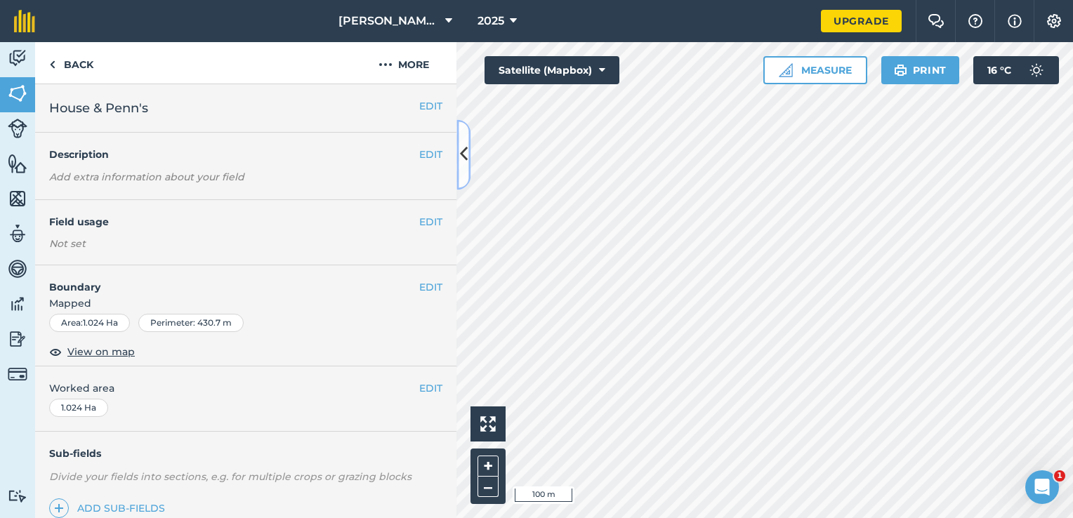
click at [461, 163] on icon at bounding box center [464, 155] width 8 height 25
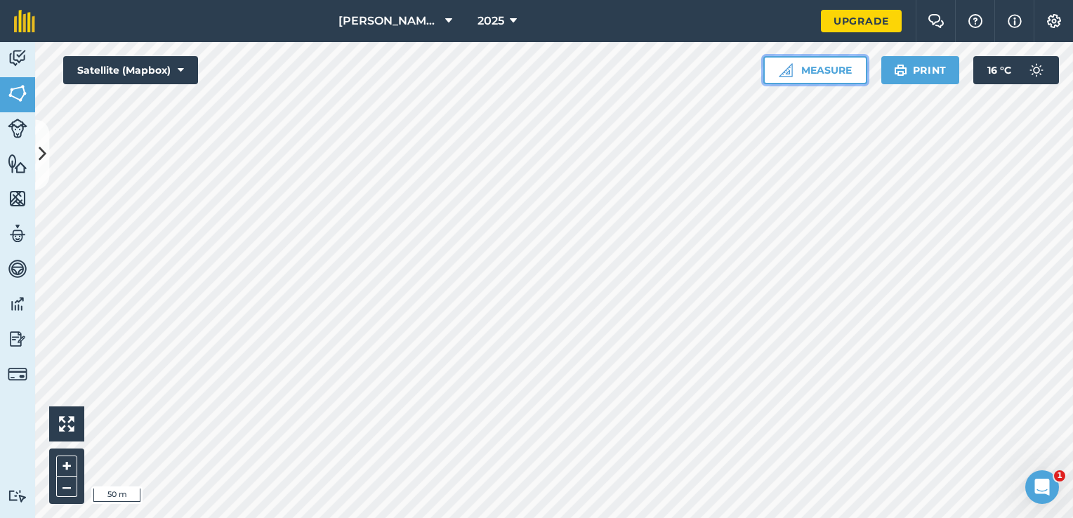
click at [815, 72] on button "Measure" at bounding box center [815, 70] width 104 height 28
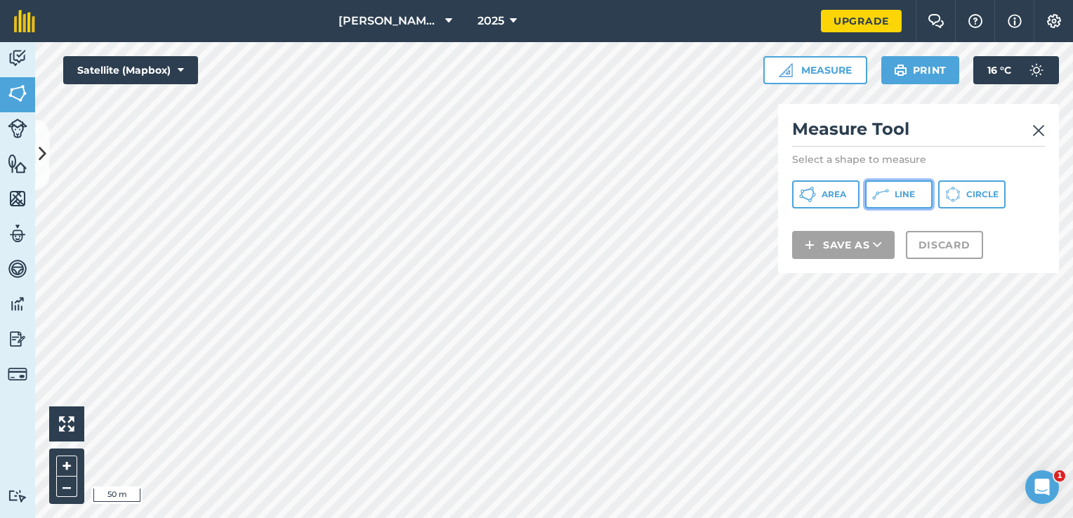
click at [904, 192] on span "Line" at bounding box center [905, 194] width 20 height 11
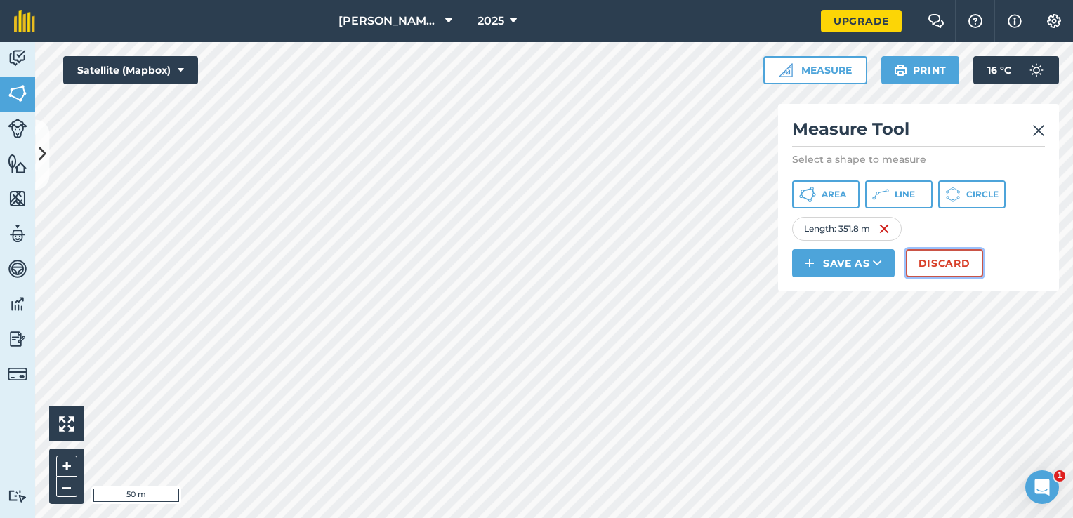
click at [933, 258] on button "Discard" at bounding box center [944, 263] width 77 height 28
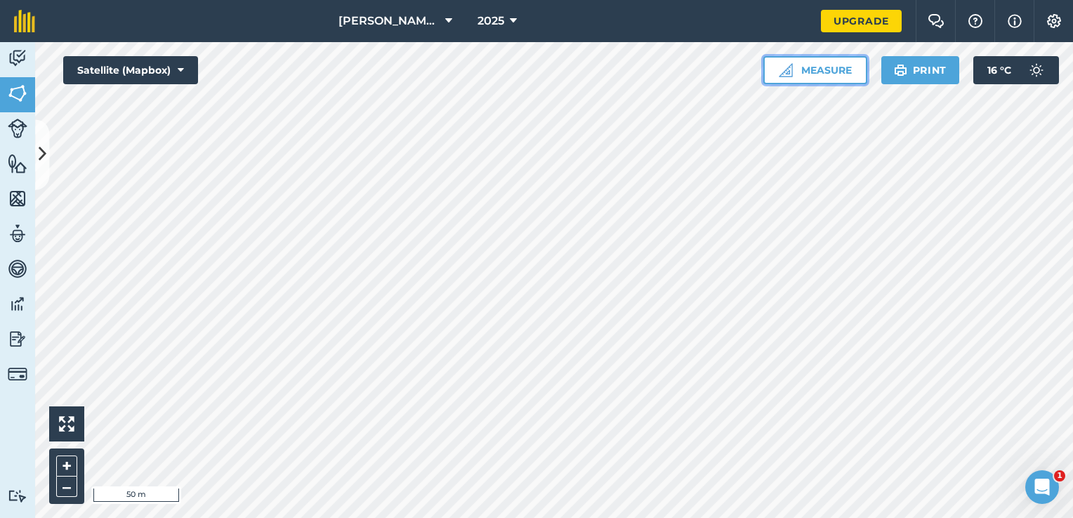
click at [828, 68] on button "Measure" at bounding box center [815, 70] width 104 height 28
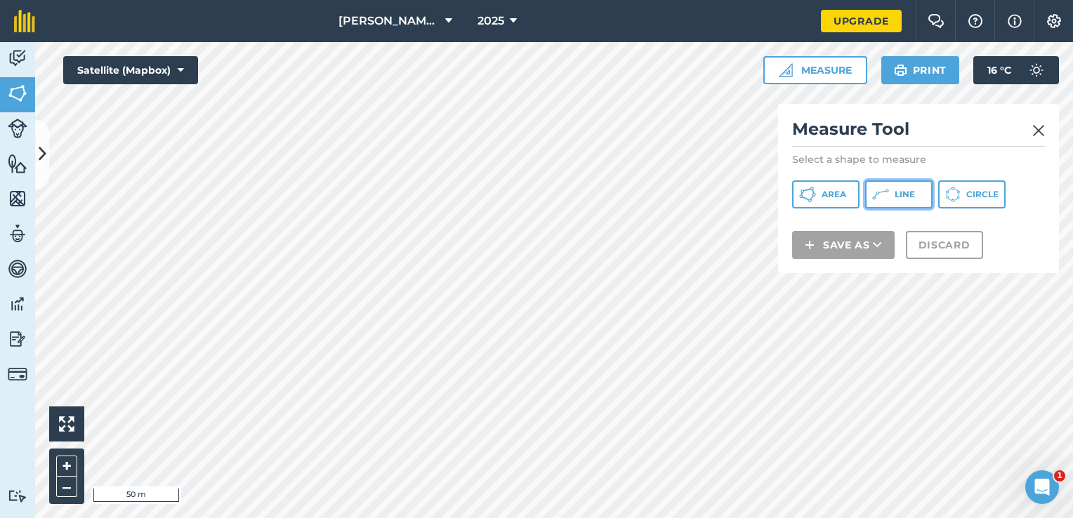
click at [907, 199] on span "Line" at bounding box center [905, 194] width 20 height 11
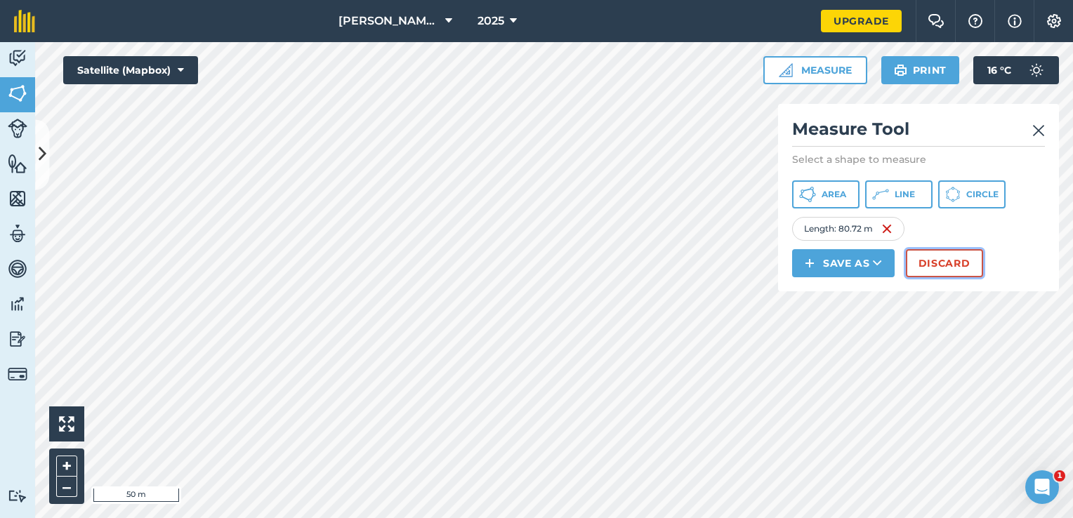
click at [929, 259] on button "Discard" at bounding box center [944, 263] width 77 height 28
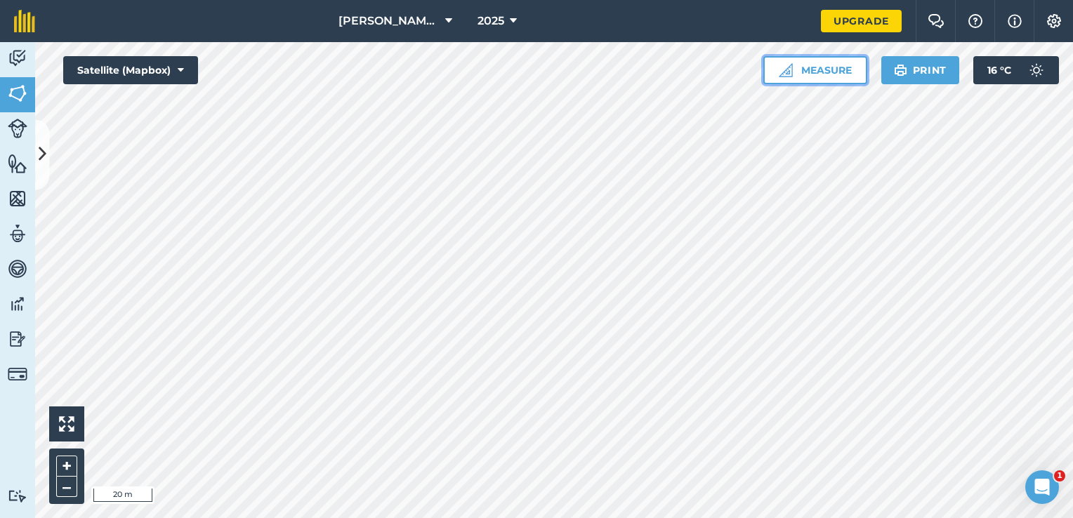
click at [824, 72] on button "Measure" at bounding box center [815, 70] width 104 height 28
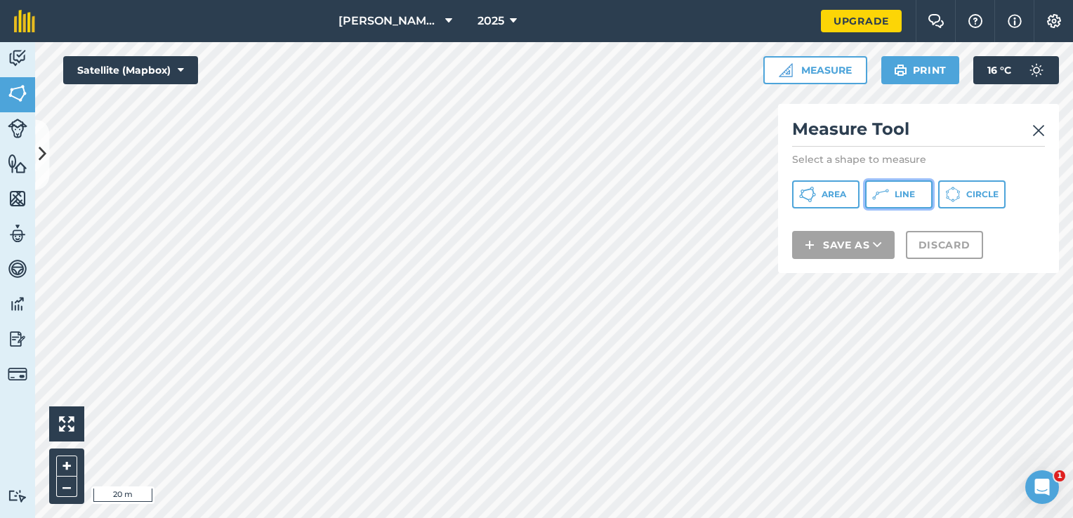
click at [904, 192] on span "Line" at bounding box center [905, 194] width 20 height 11
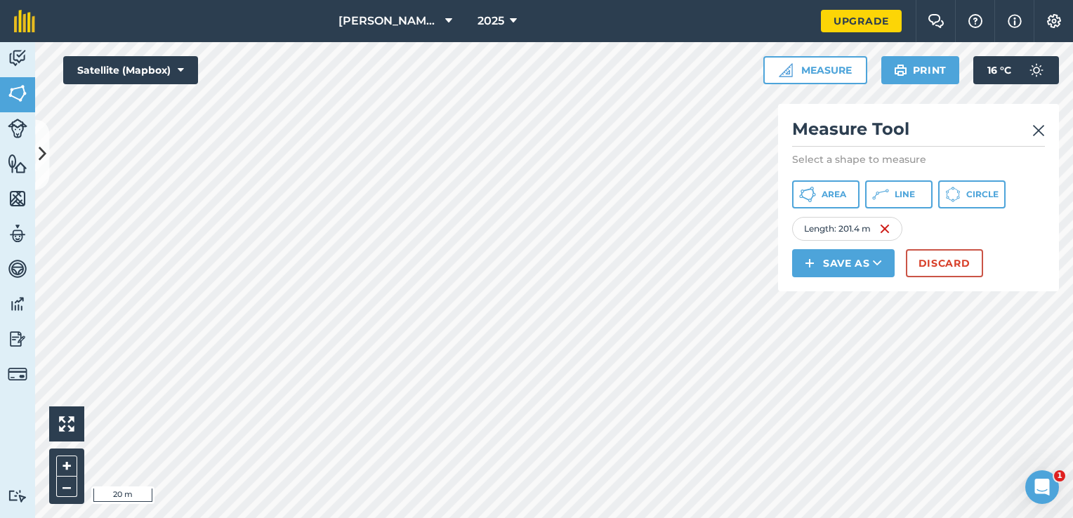
drag, startPoint x: 927, startPoint y: 278, endPoint x: 939, endPoint y: 265, distance: 17.9
click at [939, 265] on div "Measure Tool Select a shape to measure Area Line Circle Length : 201.4 m Save a…" at bounding box center [918, 197] width 281 height 187
click at [939, 265] on button "Discard" at bounding box center [944, 263] width 77 height 28
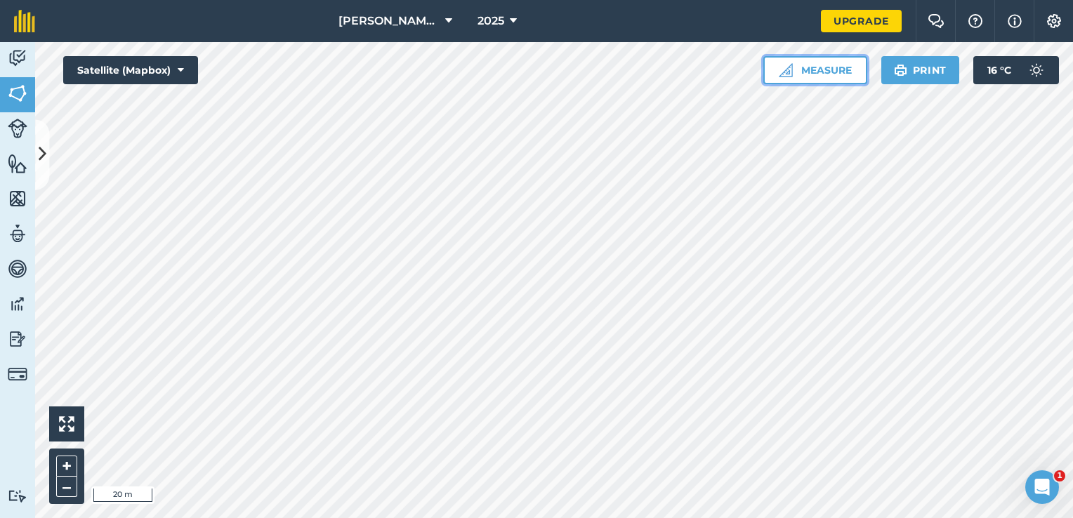
click at [832, 72] on button "Measure" at bounding box center [815, 70] width 104 height 28
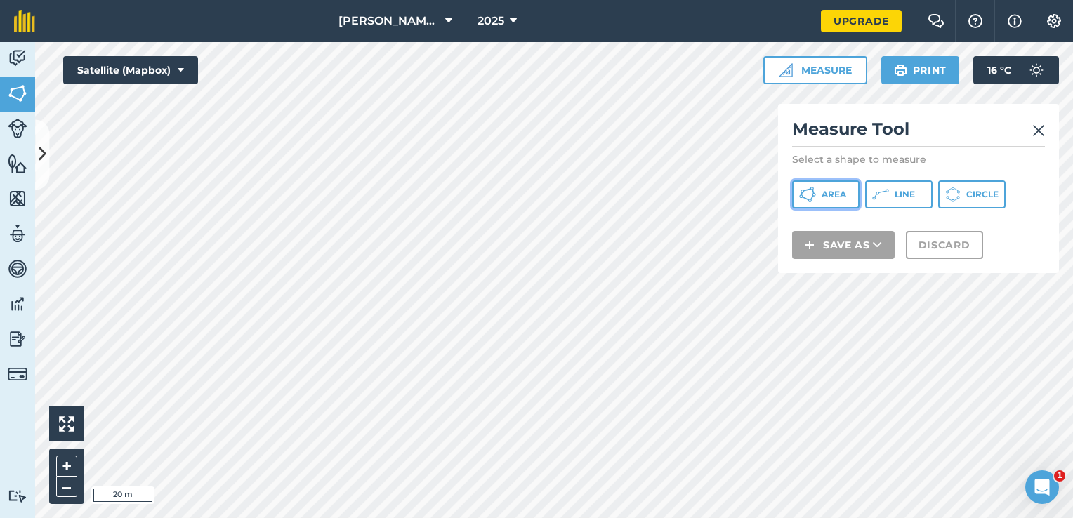
click at [828, 192] on span "Area" at bounding box center [834, 194] width 25 height 11
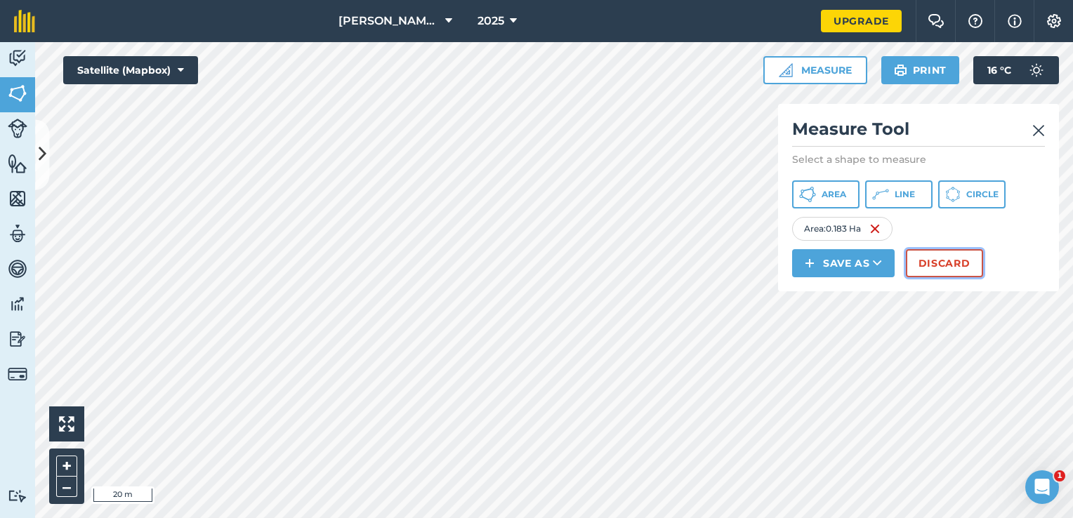
click at [948, 263] on button "Discard" at bounding box center [944, 263] width 77 height 28
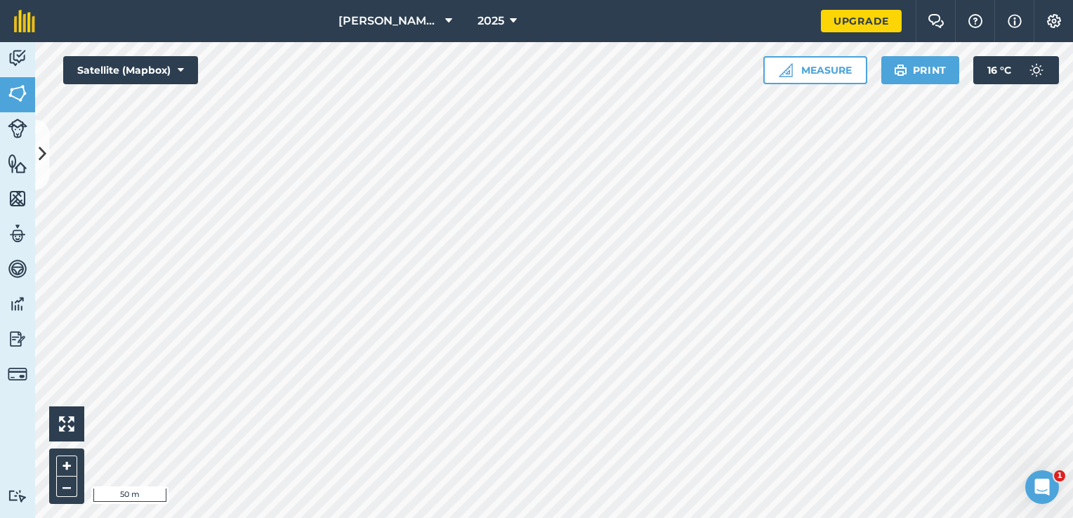
click at [551, 518] on html "[PERSON_NAME]'s HOMESTEAD 2025 Upgrade Farm Chat Help Info Settings Map printin…" at bounding box center [536, 259] width 1073 height 518
click at [803, 67] on button "Measure" at bounding box center [815, 70] width 104 height 28
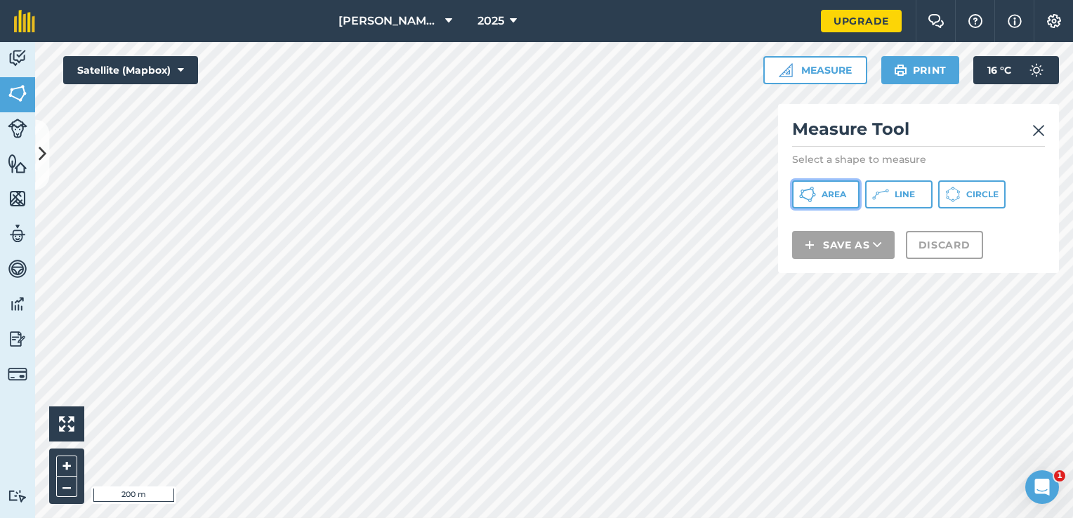
click at [823, 196] on span "Area" at bounding box center [834, 194] width 25 height 11
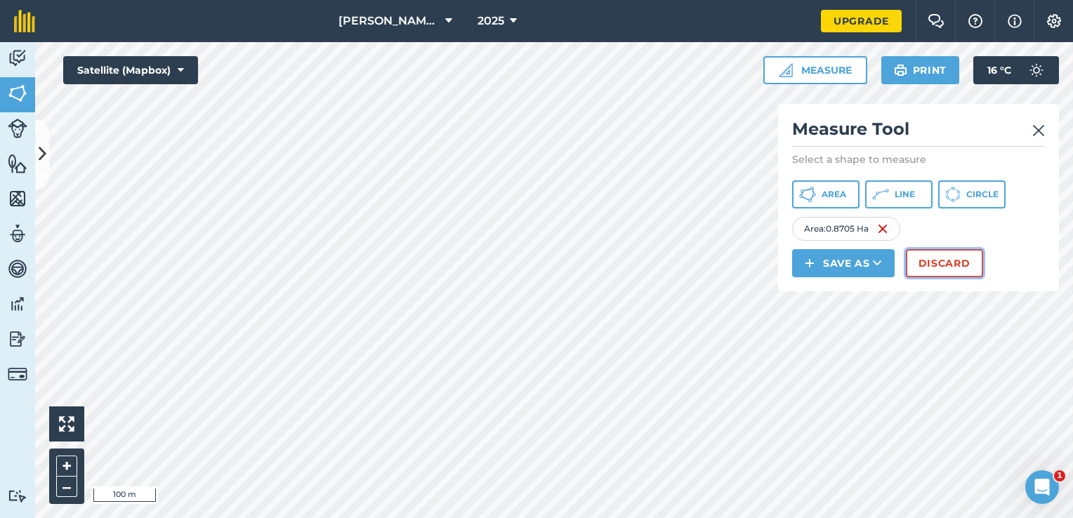
click at [949, 266] on button "Discard" at bounding box center [944, 263] width 77 height 28
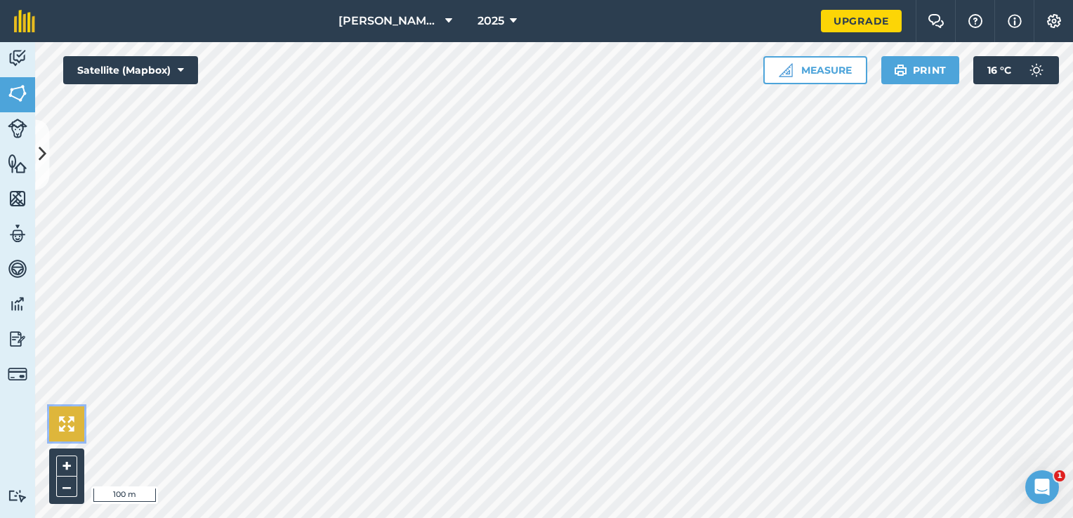
click at [68, 416] on img at bounding box center [66, 423] width 15 height 15
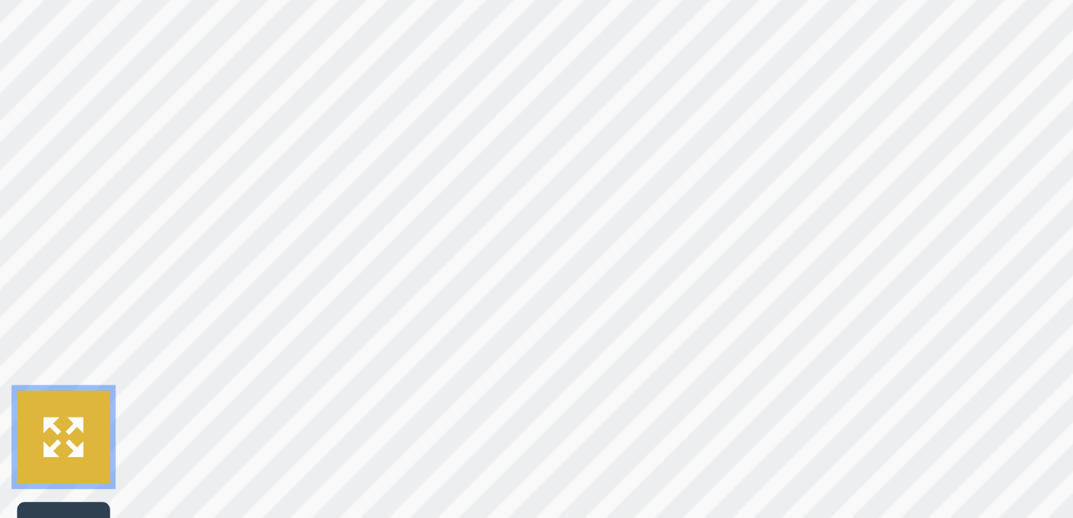
click at [67, 428] on img at bounding box center [66, 423] width 15 height 15
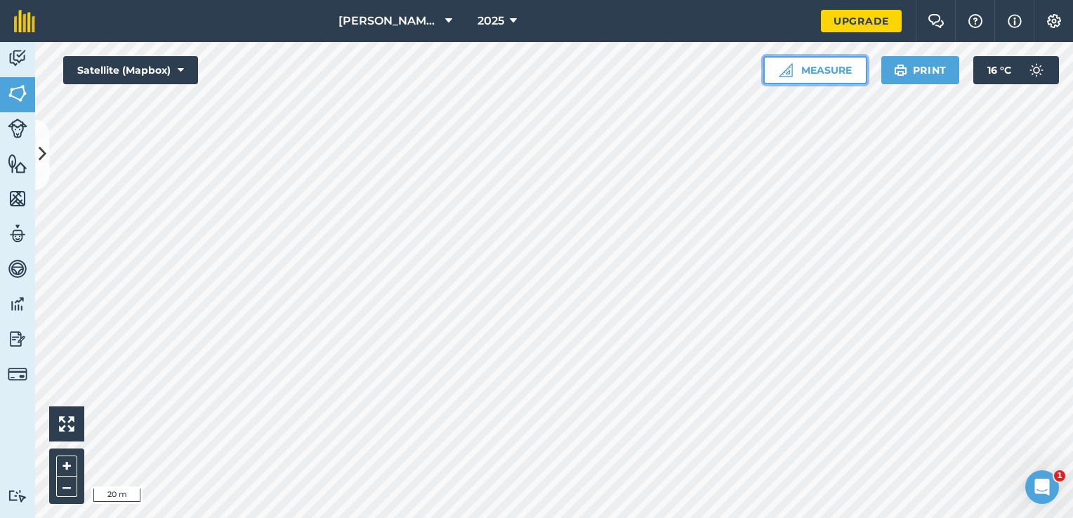
click at [834, 67] on button "Measure" at bounding box center [815, 70] width 104 height 28
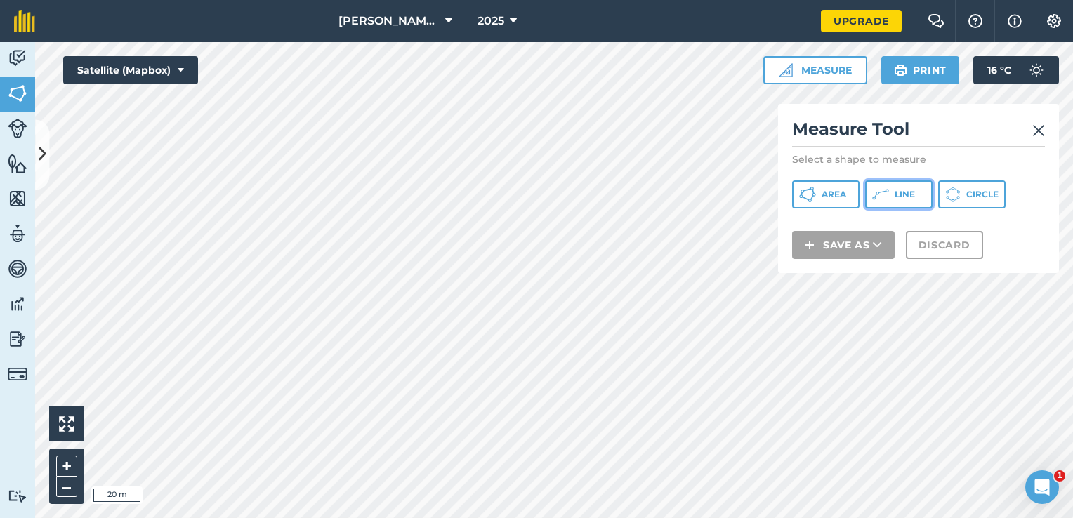
click at [893, 194] on button "Line" at bounding box center [898, 194] width 67 height 28
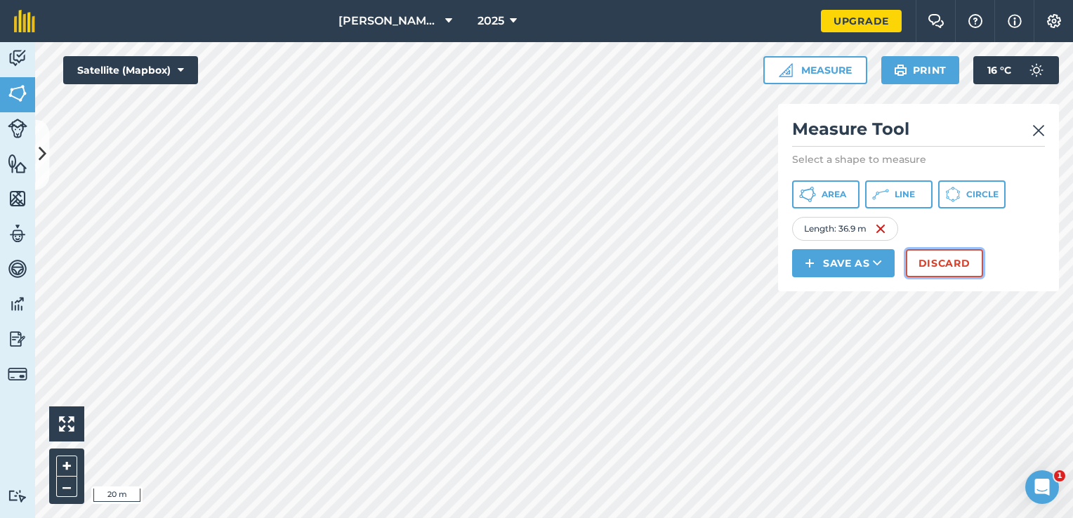
click at [943, 258] on button "Discard" at bounding box center [944, 263] width 77 height 28
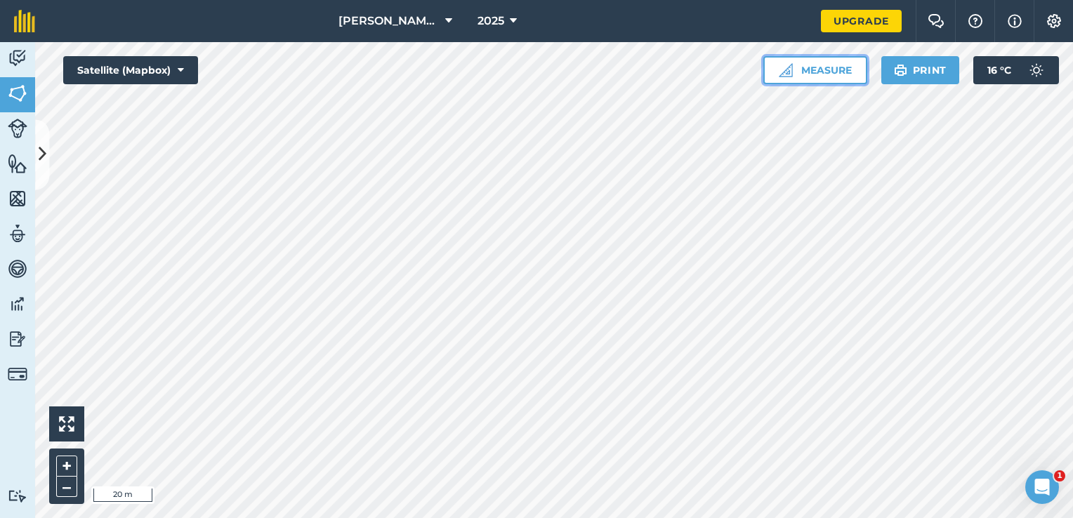
click at [831, 65] on button "Measure" at bounding box center [815, 70] width 104 height 28
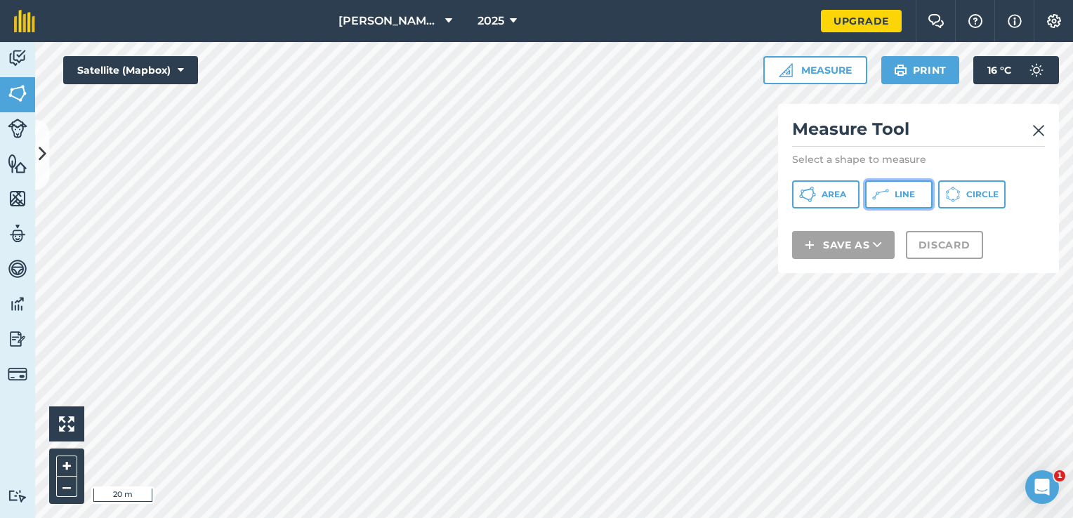
click at [900, 193] on span "Line" at bounding box center [905, 194] width 20 height 11
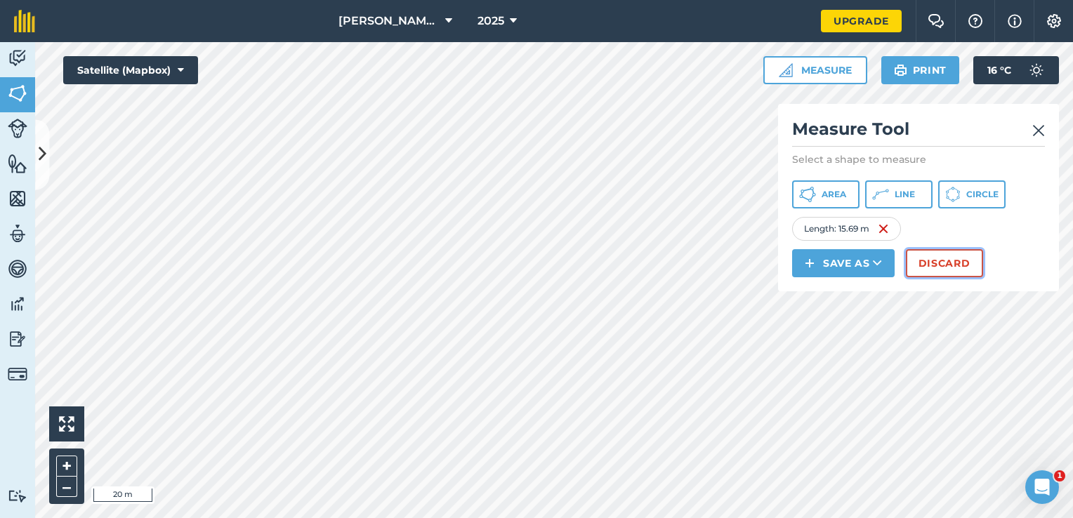
click at [958, 268] on button "Discard" at bounding box center [944, 263] width 77 height 28
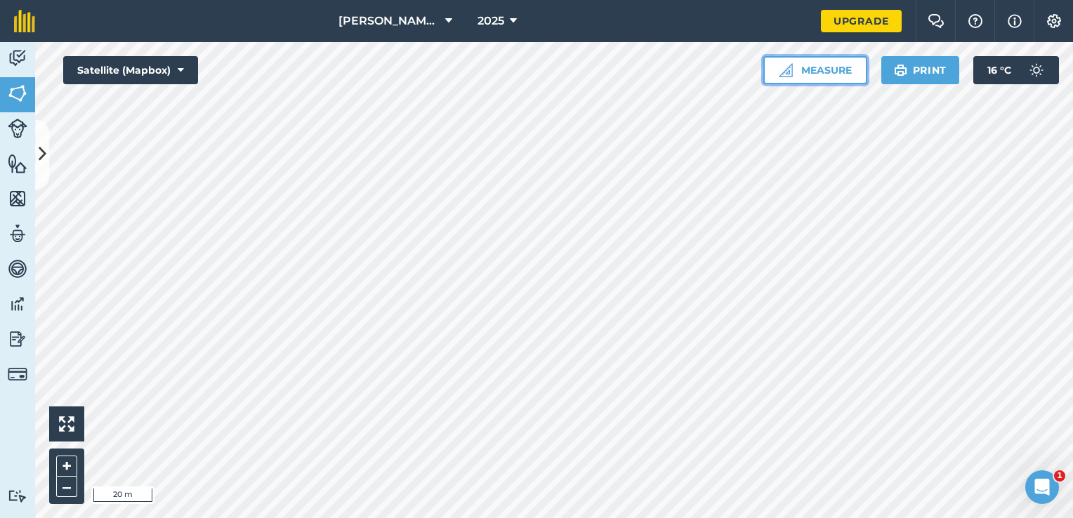
click at [843, 69] on button "Measure" at bounding box center [815, 70] width 104 height 28
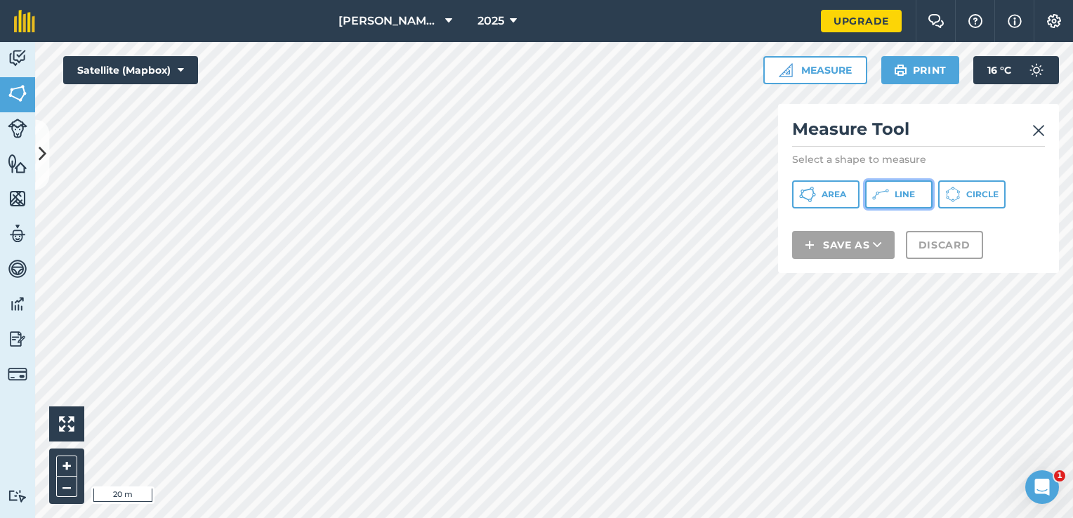
click at [890, 194] on button "Line" at bounding box center [898, 194] width 67 height 28
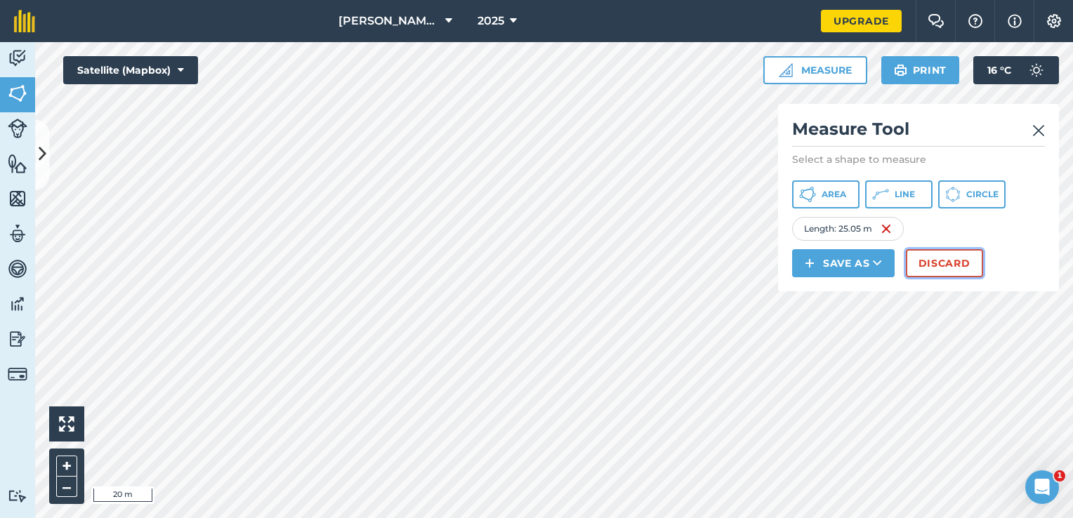
click at [933, 271] on button "Discard" at bounding box center [944, 263] width 77 height 28
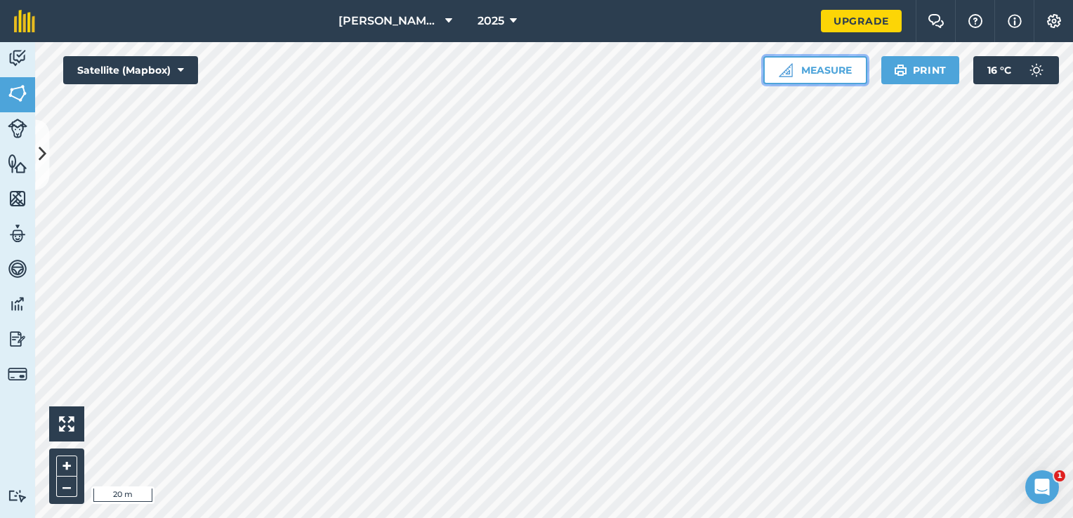
click at [817, 72] on button "Measure" at bounding box center [815, 70] width 104 height 28
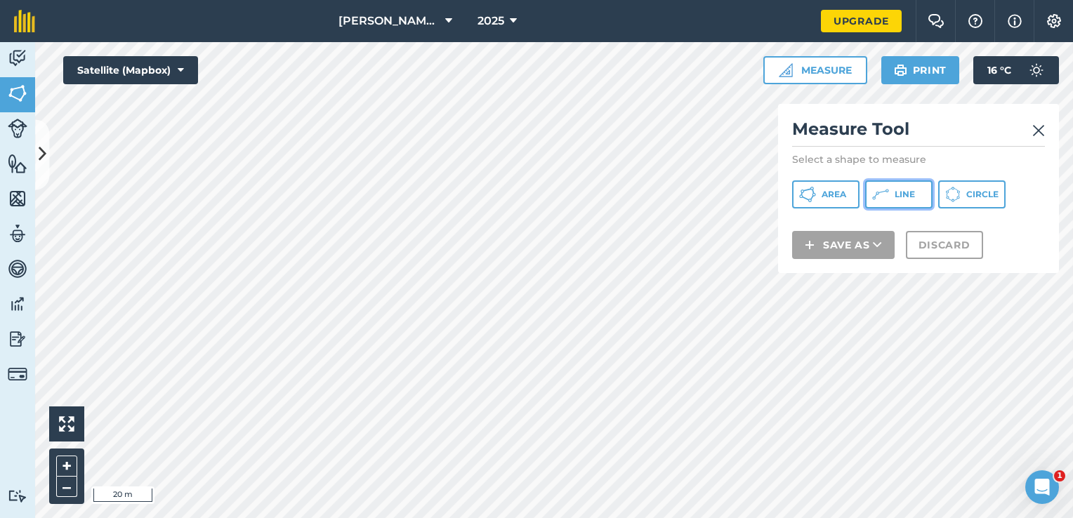
click at [893, 195] on button "Line" at bounding box center [898, 194] width 67 height 28
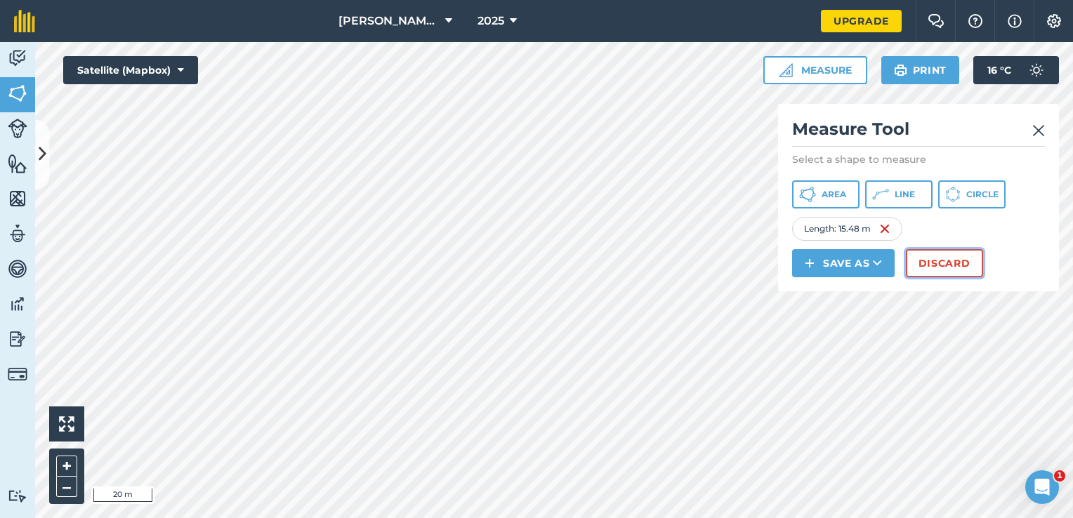
click at [937, 266] on button "Discard" at bounding box center [944, 263] width 77 height 28
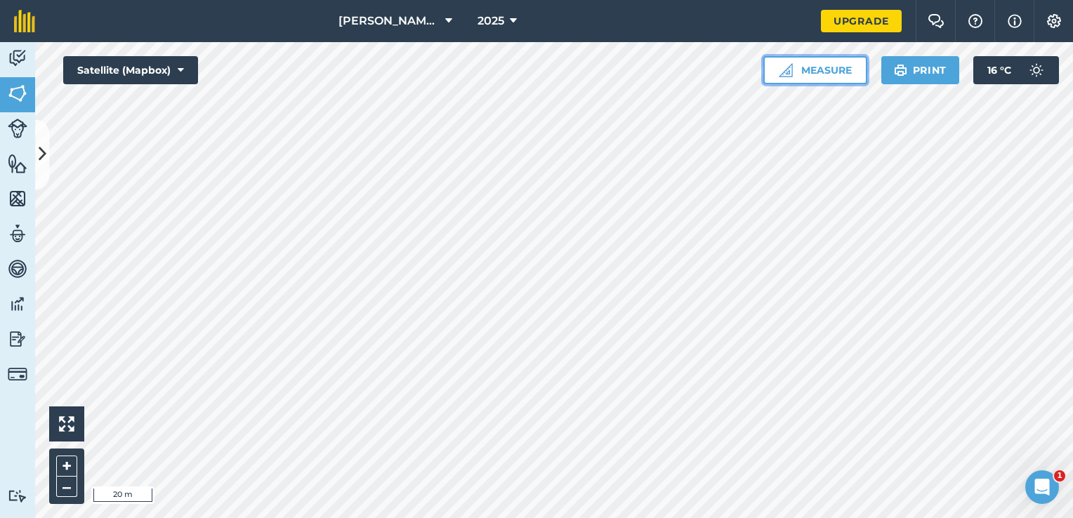
click at [815, 75] on button "Measure" at bounding box center [815, 70] width 104 height 28
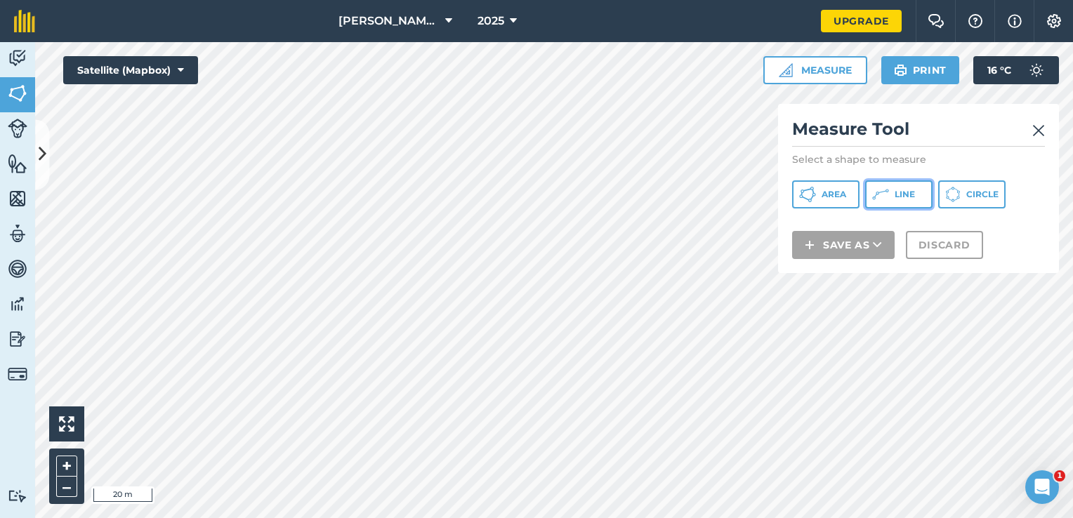
click at [901, 197] on span "Line" at bounding box center [905, 194] width 20 height 11
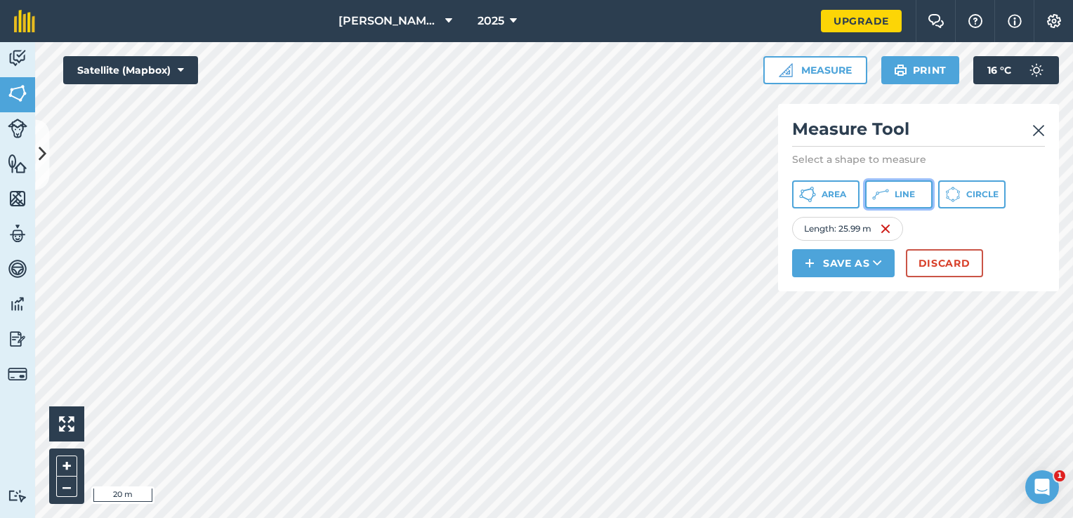
click at [907, 197] on span "Line" at bounding box center [905, 194] width 20 height 11
click at [954, 265] on button "Discard" at bounding box center [944, 263] width 77 height 28
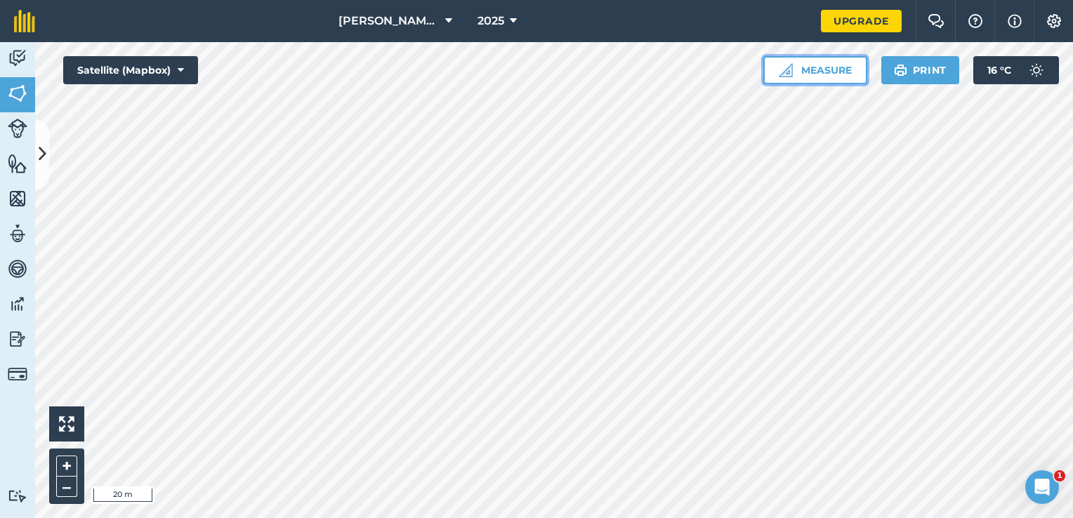
click at [824, 75] on button "Measure" at bounding box center [815, 70] width 104 height 28
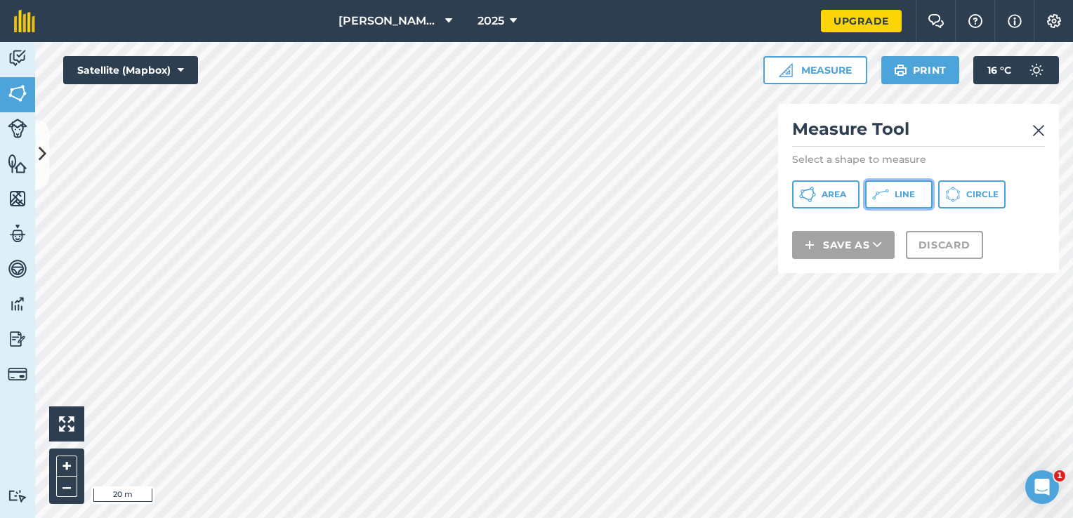
click at [890, 188] on button "Line" at bounding box center [898, 194] width 67 height 28
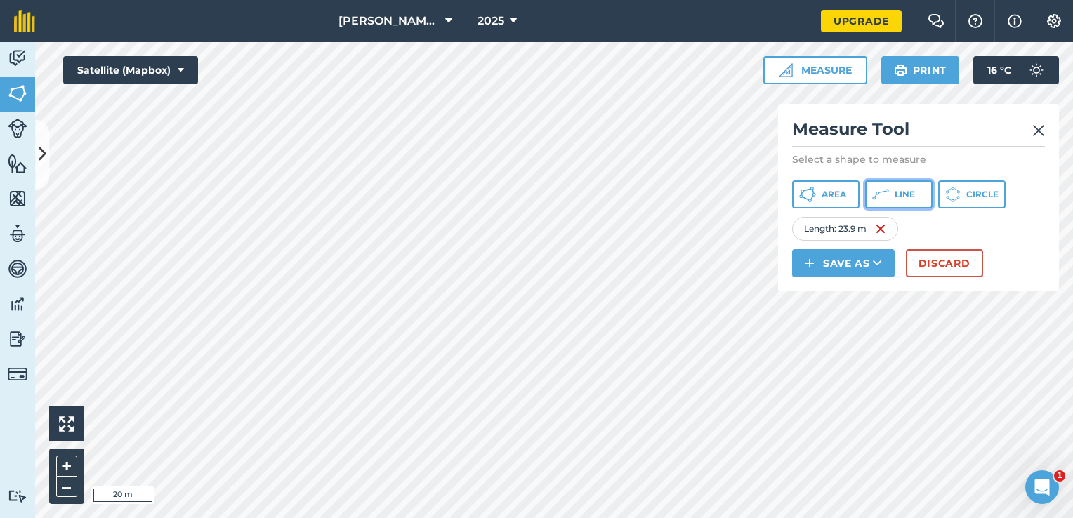
click at [816, 187] on icon at bounding box center [807, 194] width 17 height 17
click at [887, 187] on icon at bounding box center [880, 194] width 17 height 17
click at [947, 264] on button "Discard" at bounding box center [944, 263] width 77 height 28
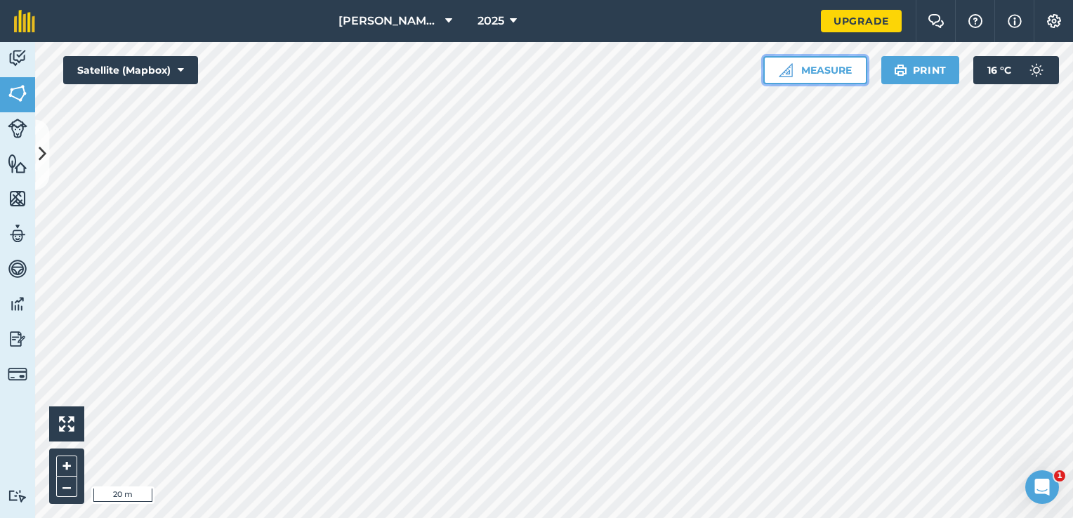
click at [815, 68] on button "Measure" at bounding box center [815, 70] width 104 height 28
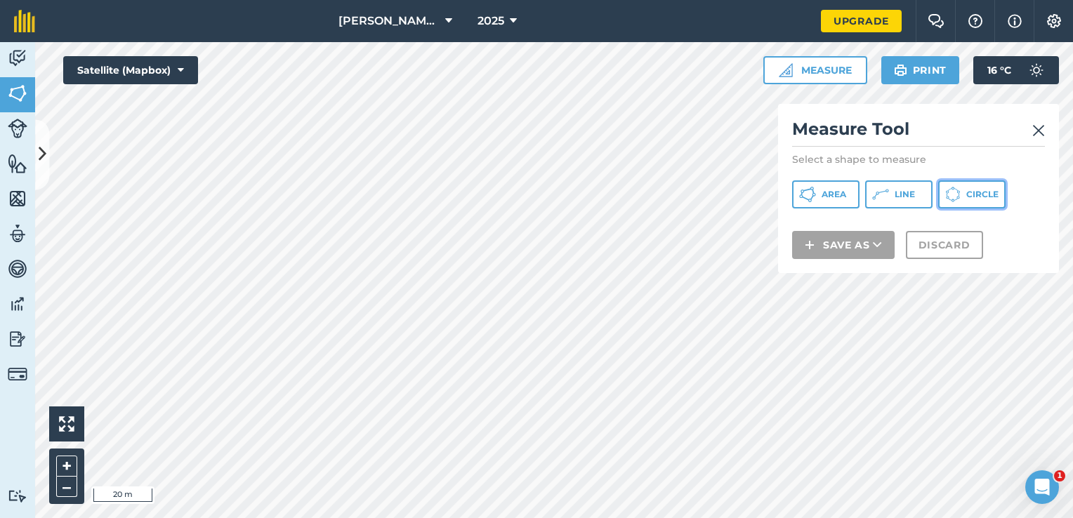
click at [969, 190] on span "Circle" at bounding box center [982, 194] width 32 height 11
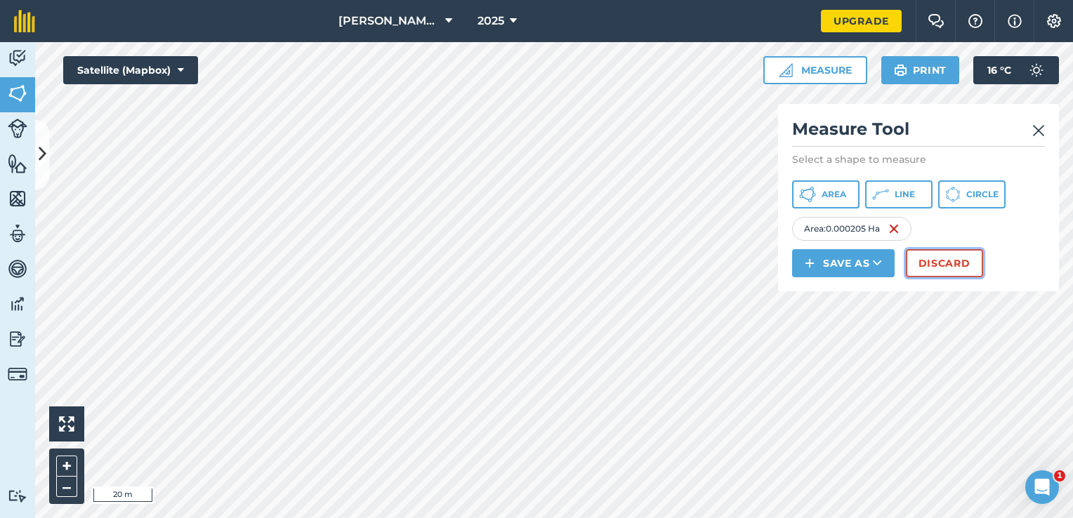
click at [940, 265] on button "Discard" at bounding box center [944, 263] width 77 height 28
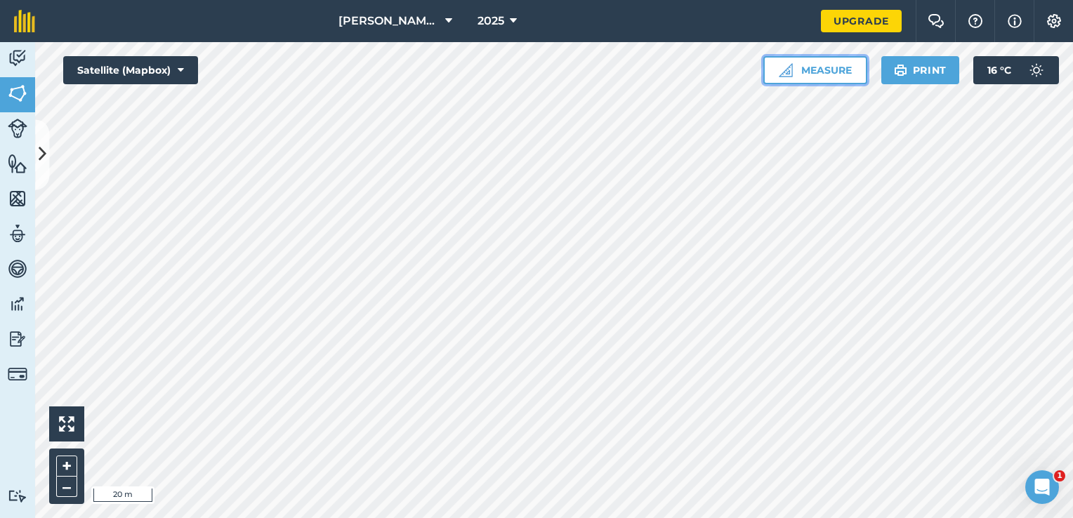
click at [825, 72] on button "Measure" at bounding box center [815, 70] width 104 height 28
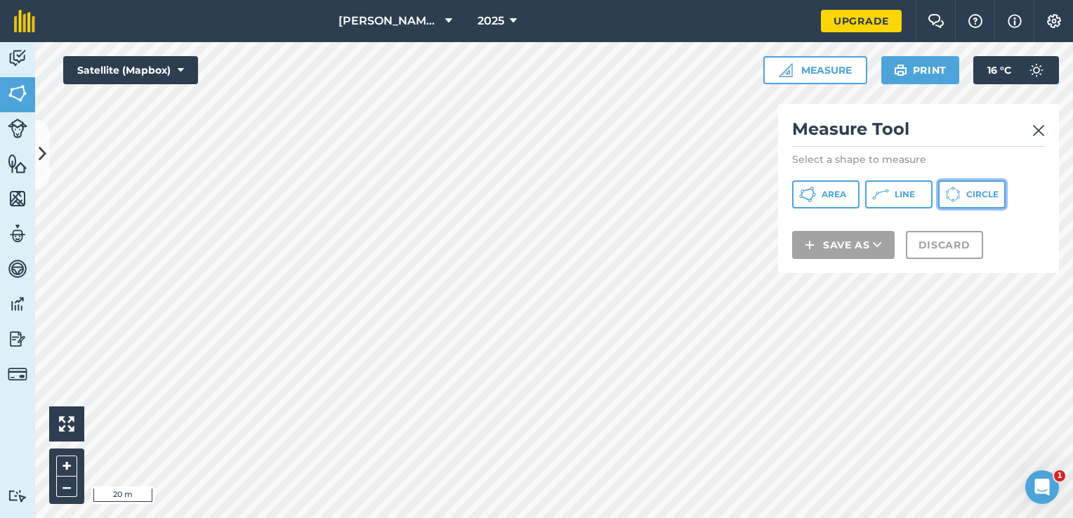
click at [958, 192] on icon at bounding box center [957, 192] width 1 height 2
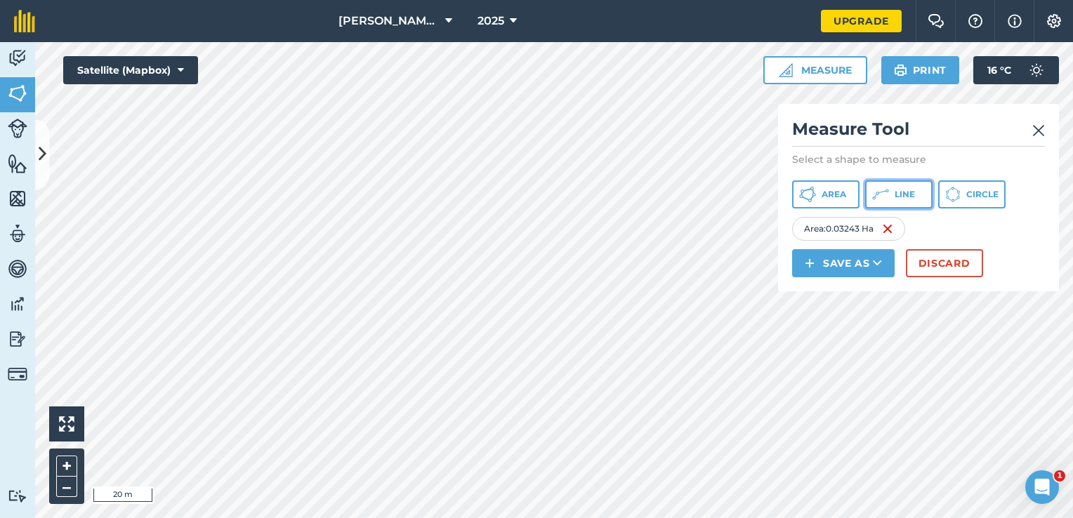
click at [891, 193] on button "Line" at bounding box center [898, 194] width 67 height 28
click at [910, 195] on span "Line" at bounding box center [905, 194] width 20 height 11
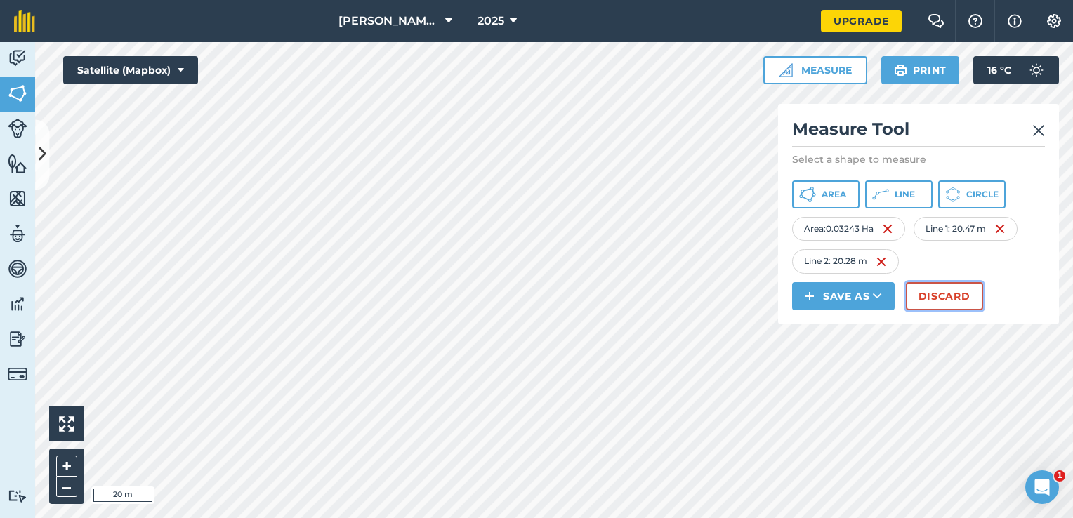
click at [943, 282] on button "Discard" at bounding box center [944, 296] width 77 height 28
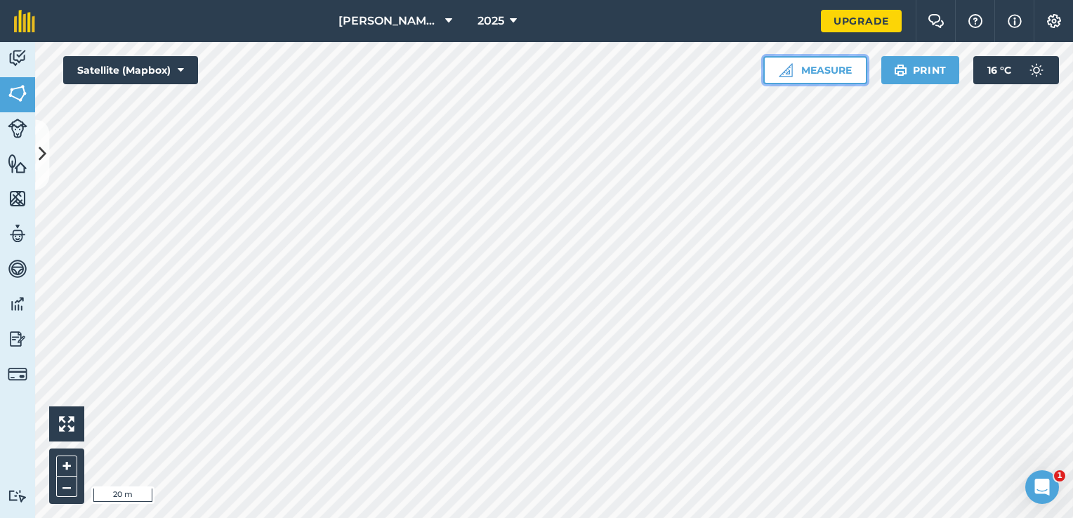
click at [825, 72] on button "Measure" at bounding box center [815, 70] width 104 height 28
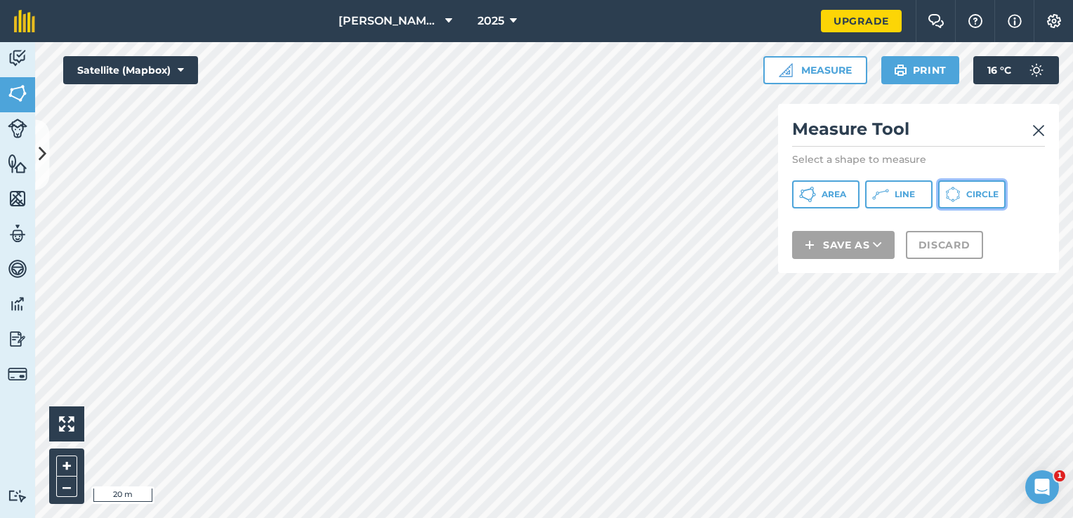
click at [816, 197] on icon at bounding box center [807, 194] width 17 height 17
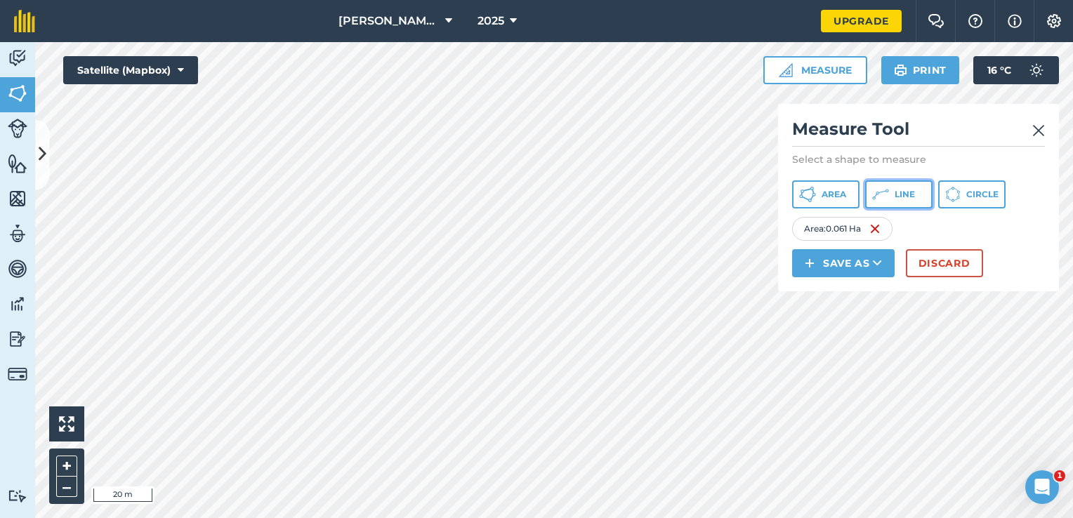
click at [902, 192] on span "Line" at bounding box center [905, 194] width 20 height 11
click at [944, 261] on button "Discard" at bounding box center [944, 263] width 77 height 28
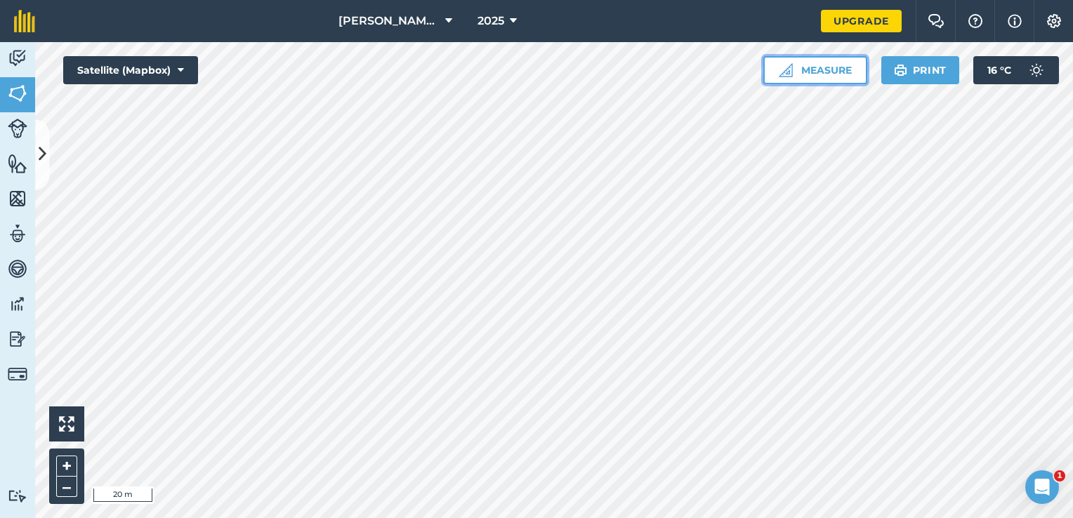
click at [814, 77] on button "Measure" at bounding box center [815, 70] width 104 height 28
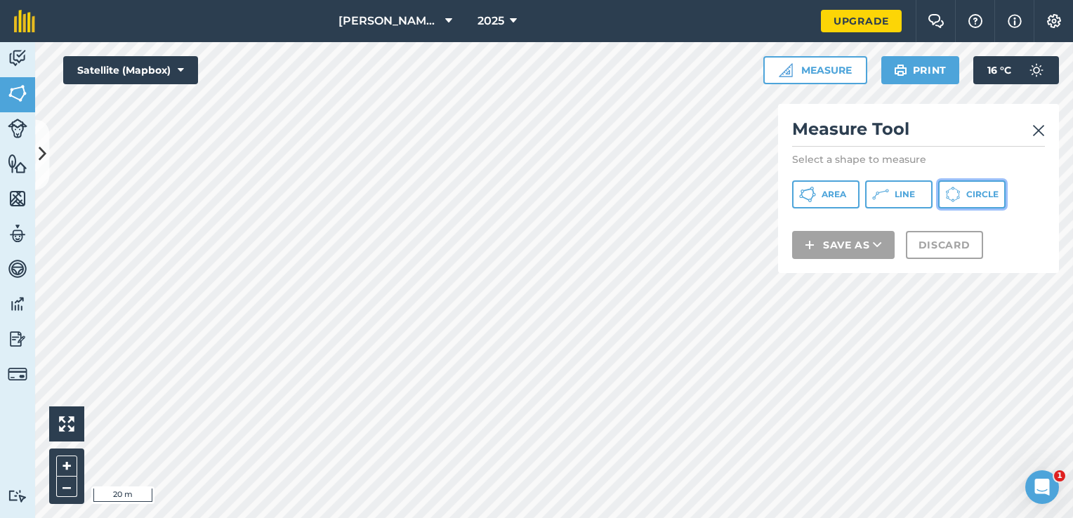
click at [968, 190] on span "Circle" at bounding box center [982, 194] width 32 height 11
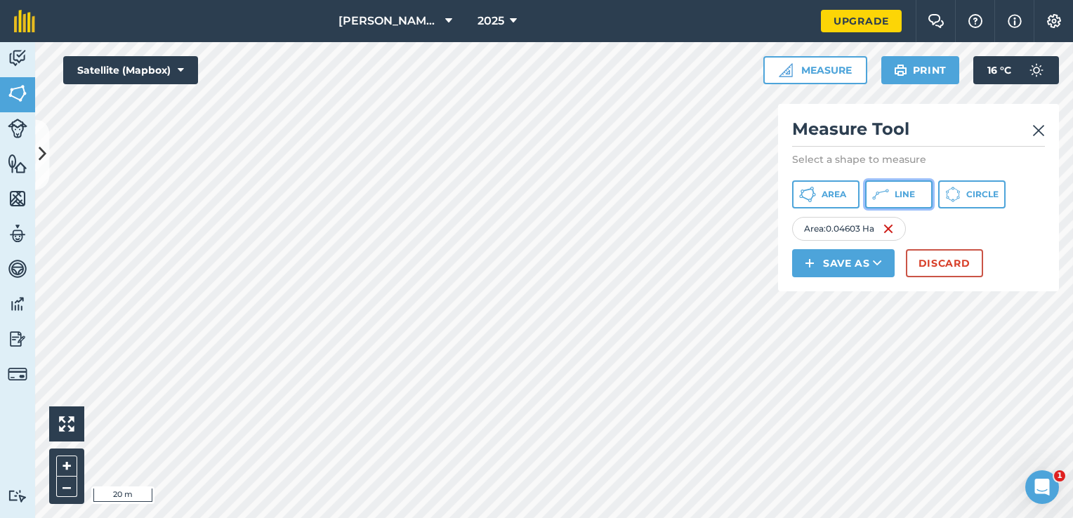
click at [902, 199] on span "Line" at bounding box center [905, 194] width 20 height 11
click at [905, 194] on span "Line" at bounding box center [905, 194] width 20 height 11
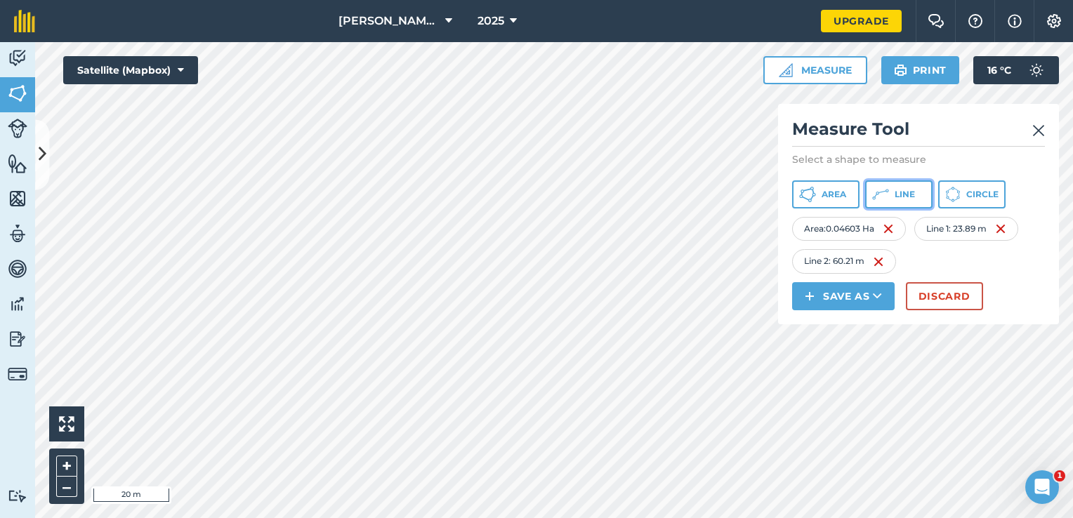
click at [907, 197] on span "Line" at bounding box center [905, 194] width 20 height 11
click at [898, 184] on button "Line" at bounding box center [898, 194] width 67 height 28
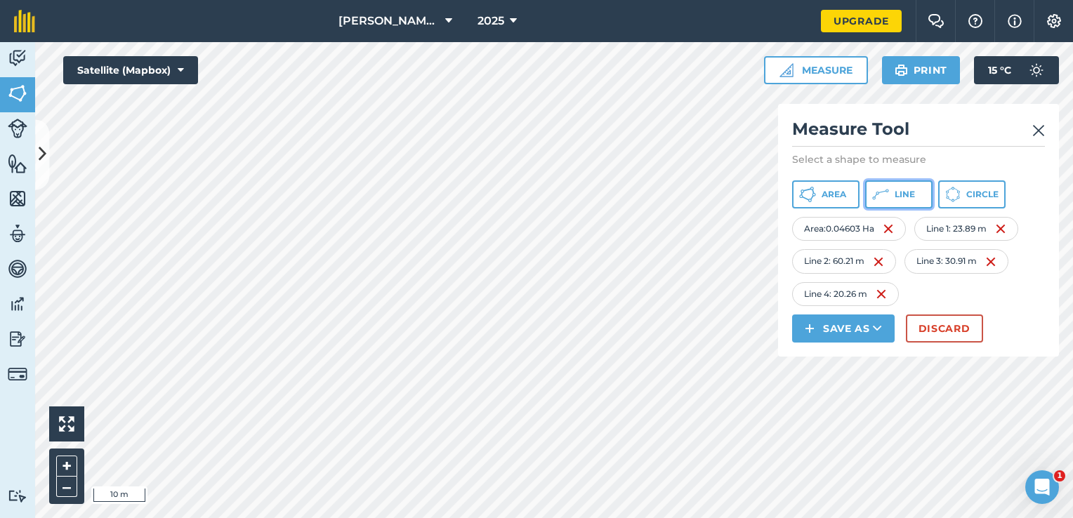
click at [816, 195] on icon at bounding box center [807, 194] width 17 height 17
click at [893, 199] on button "Line" at bounding box center [898, 194] width 67 height 28
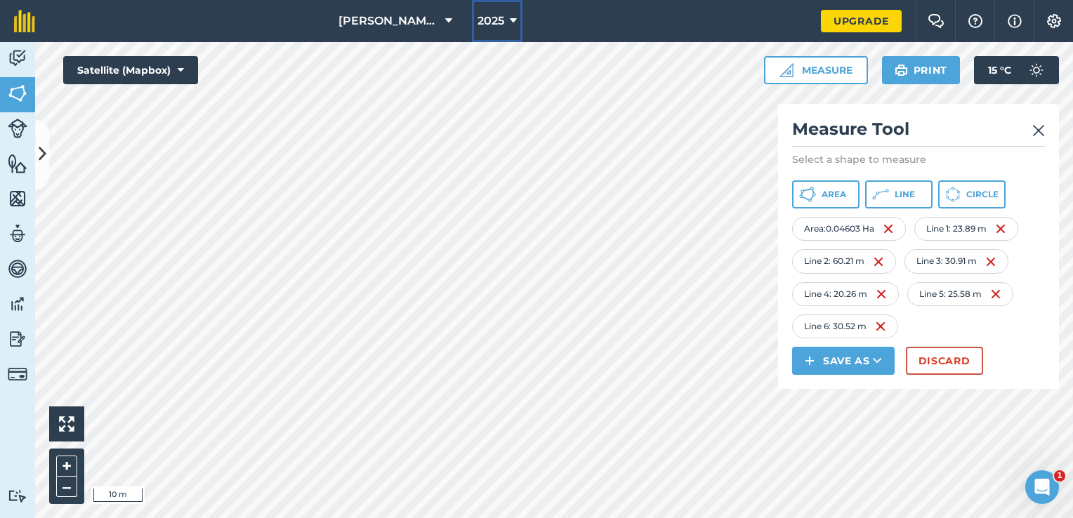
click at [507, 263] on div "[PERSON_NAME]'s HOMESTEAD 2025 Upgrade Farm Chat Help Info Settings Map printin…" at bounding box center [536, 259] width 1073 height 518
click at [892, 190] on button "Line" at bounding box center [898, 194] width 67 height 28
click at [829, 230] on div "Area : 0.04603 Ha" at bounding box center [849, 229] width 114 height 24
